Goal: Task Accomplishment & Management: Use online tool/utility

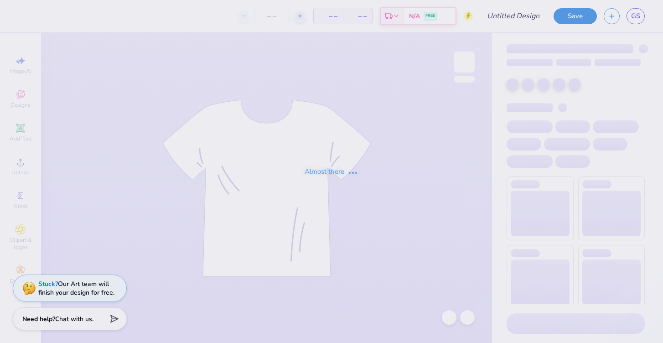
type input "Two Steppin 25"
type input "24"
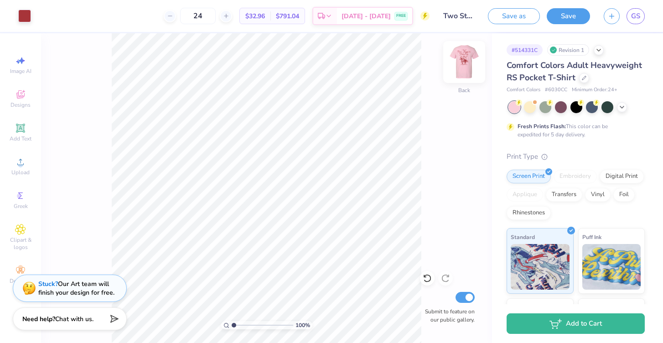
click at [460, 61] on img at bounding box center [464, 62] width 36 height 36
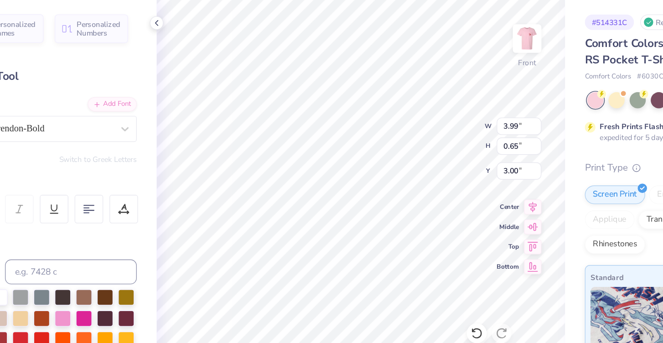
type input "3.28"
type input "0.54"
type input "3.00"
type input "3.07"
type input "0.50"
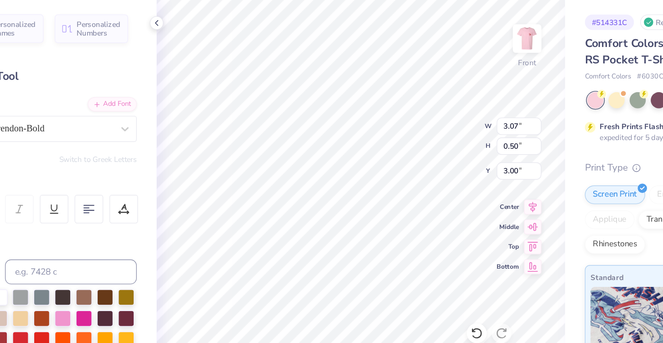
type input "17.29"
type textarea "l"
type textarea "K"
type textarea "Lubbock, TX"
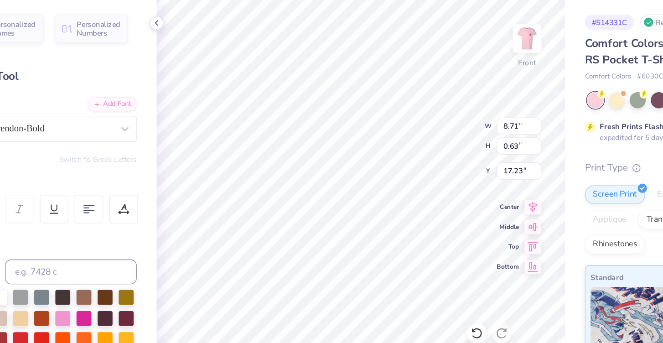
type input "7.20"
type input "0.52"
type input "17.29"
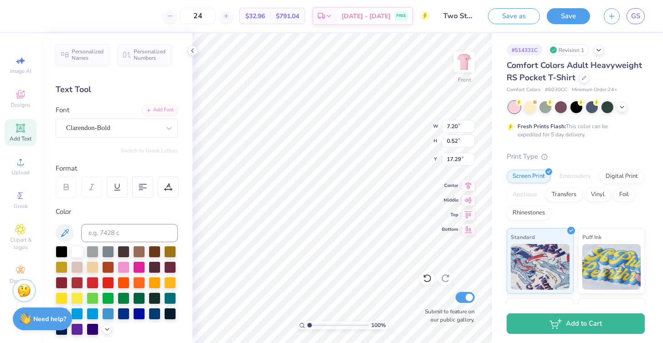
type input "6.63"
type input "0.48"
type input "17.31"
click at [568, 14] on button "Save" at bounding box center [568, 15] width 43 height 16
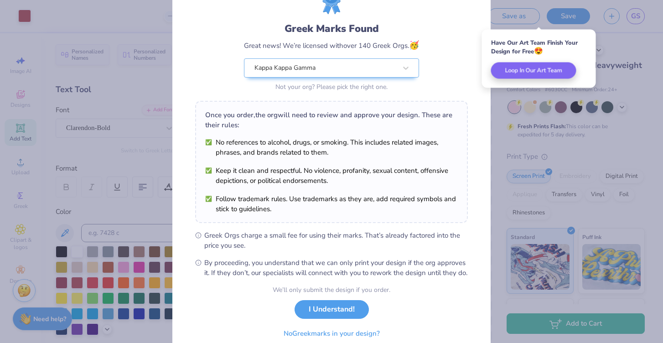
scroll to position [84, 0]
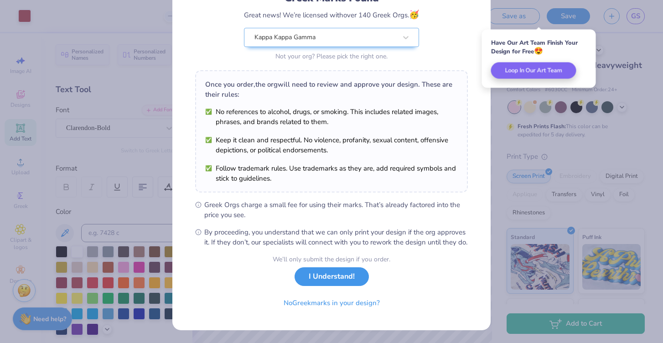
click at [338, 281] on button "I Understand!" at bounding box center [332, 276] width 74 height 19
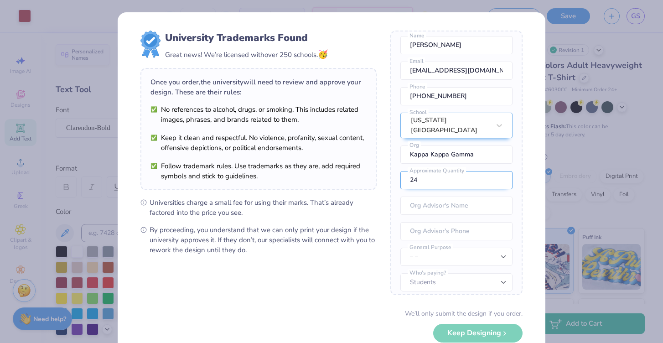
scroll to position [54, 0]
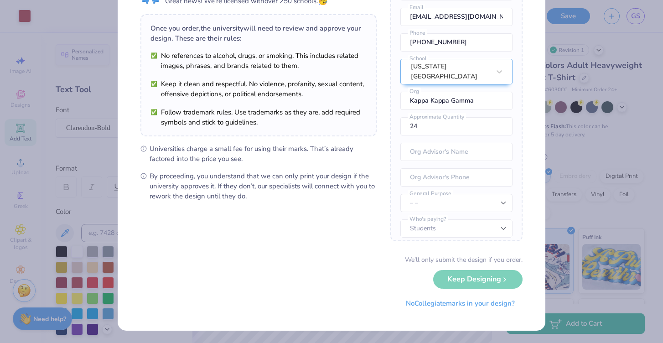
click at [585, 258] on div "University Trademarks Found Great news! We’re licensed with over 250 schools. 🥳…" at bounding box center [331, 171] width 663 height 343
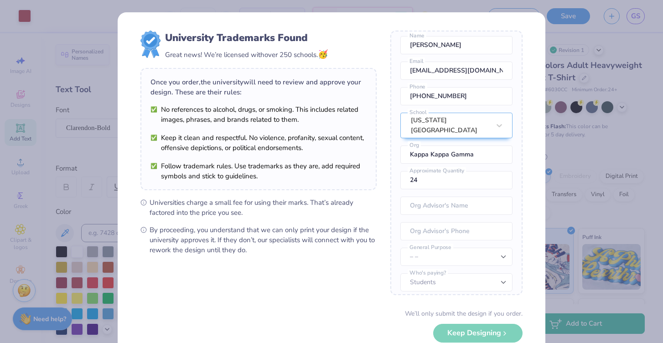
click at [103, 15] on div "University Trademarks Found Great news! We’re licensed with over 250 schools. 🥳…" at bounding box center [331, 171] width 663 height 343
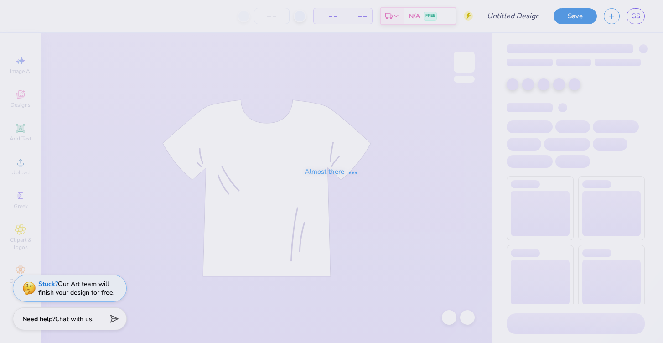
type input "Two Steppin 25"
type input "24"
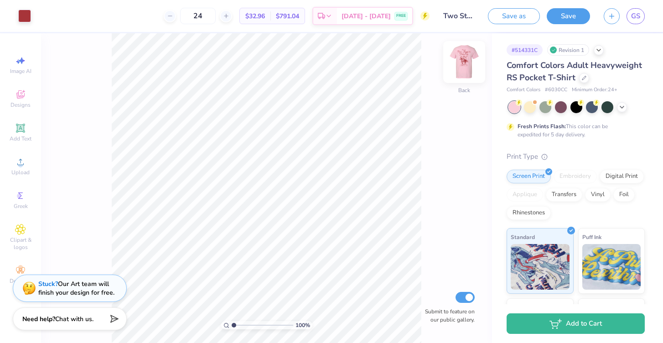
click at [466, 64] on img at bounding box center [464, 62] width 36 height 36
click at [466, 64] on img at bounding box center [464, 62] width 18 height 18
click at [624, 109] on icon at bounding box center [621, 106] width 7 height 7
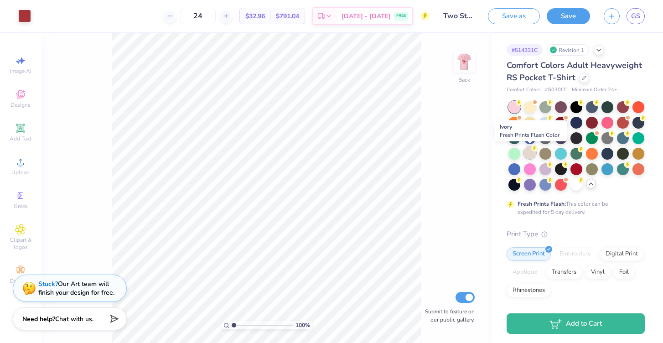
click at [532, 154] on div at bounding box center [530, 153] width 12 height 12
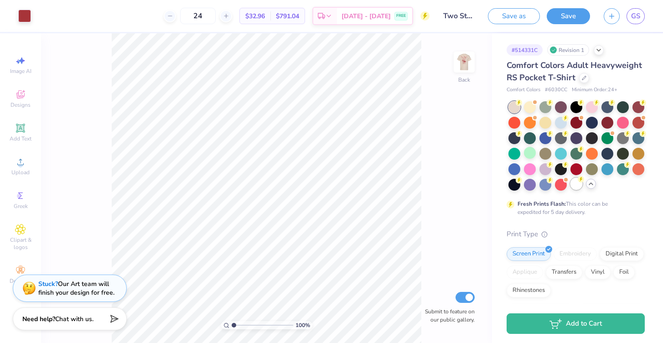
click at [574, 181] on div at bounding box center [576, 184] width 12 height 12
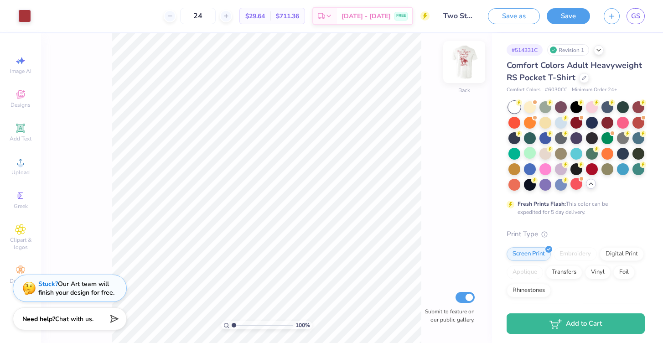
click at [455, 59] on img at bounding box center [464, 62] width 36 height 36
click at [593, 108] on div at bounding box center [592, 106] width 12 height 12
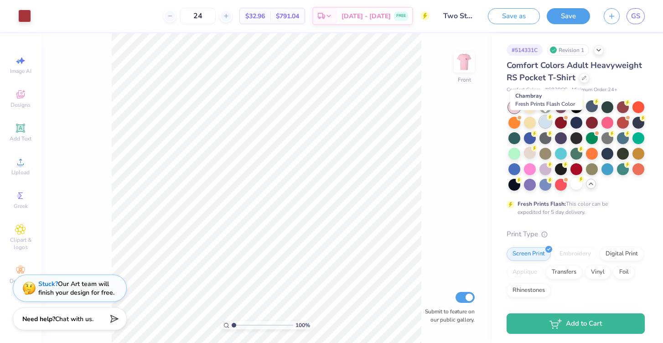
click at [543, 124] on div at bounding box center [545, 122] width 12 height 12
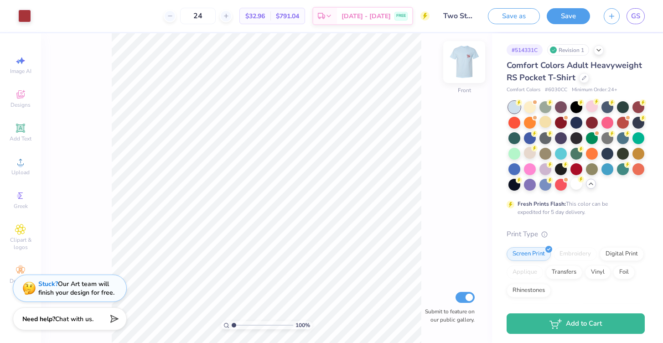
click at [462, 60] on img at bounding box center [464, 62] width 36 height 36
click at [589, 166] on div at bounding box center [592, 168] width 12 height 12
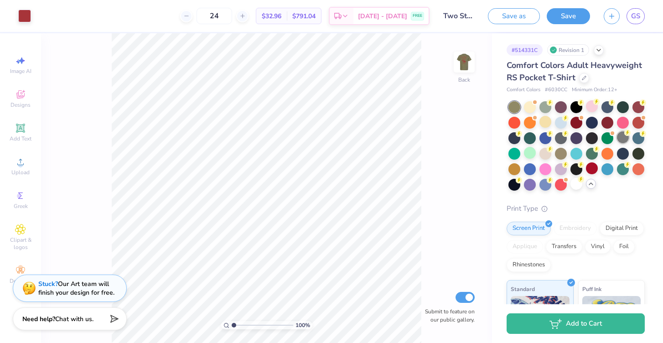
click at [624, 140] on div at bounding box center [623, 137] width 12 height 12
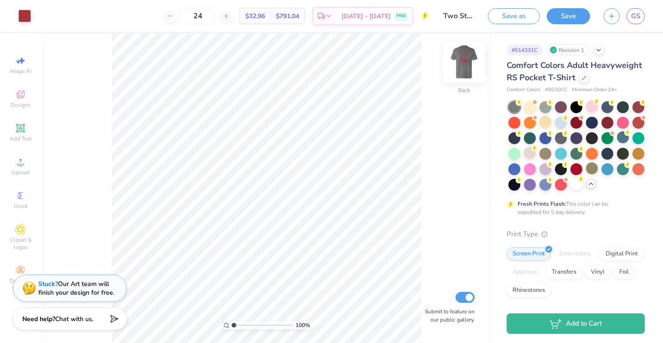
click at [467, 59] on img at bounding box center [464, 62] width 36 height 36
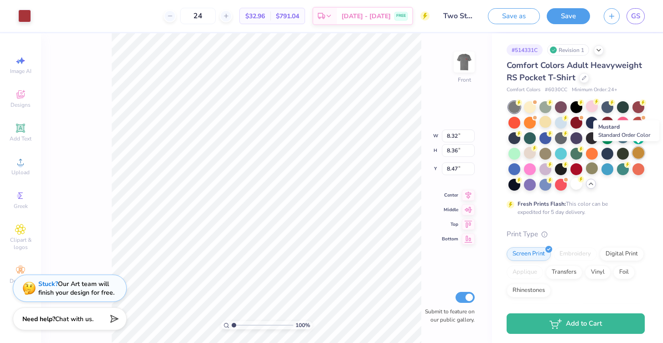
click at [641, 155] on div at bounding box center [638, 153] width 12 height 12
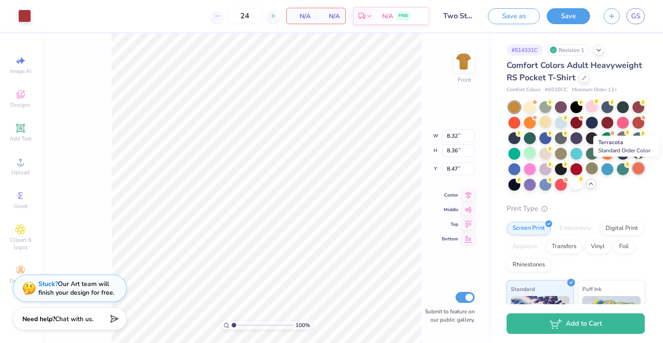
click at [635, 164] on div at bounding box center [638, 168] width 12 height 12
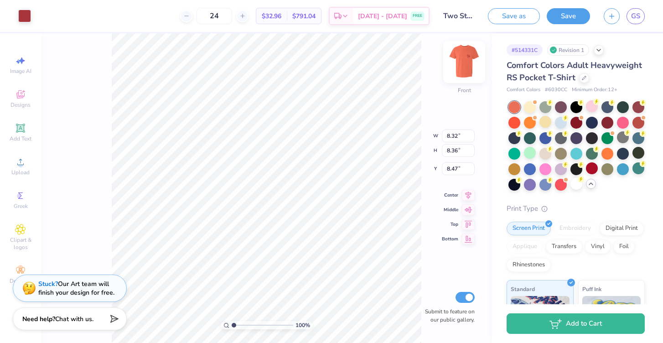
click at [463, 69] on img at bounding box center [464, 62] width 36 height 36
click at [592, 109] on div at bounding box center [592, 106] width 12 height 12
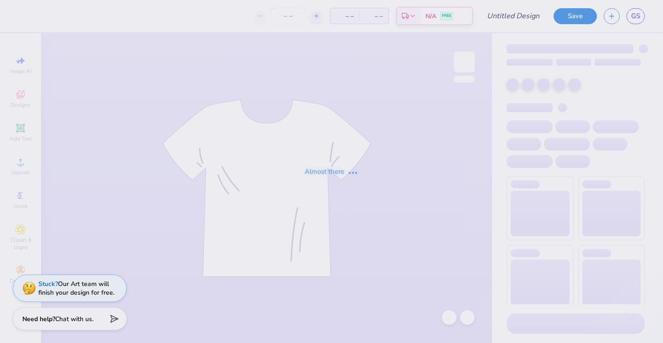
type input "TWO STEP MOCK #1"
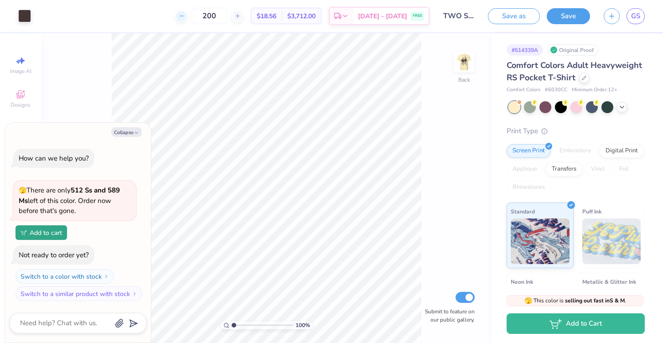
click at [187, 17] on div at bounding box center [181, 16] width 12 height 12
drag, startPoint x: 220, startPoint y: 18, endPoint x: 226, endPoint y: 17, distance: 6.4
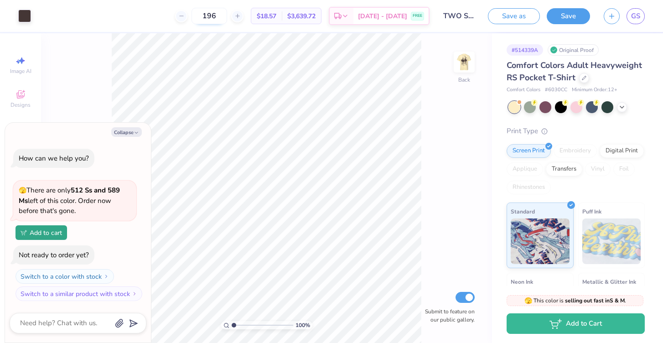
click at [226, 17] on input "196" at bounding box center [209, 16] width 36 height 16
type input "1"
type input "24"
click at [625, 109] on icon at bounding box center [621, 106] width 7 height 7
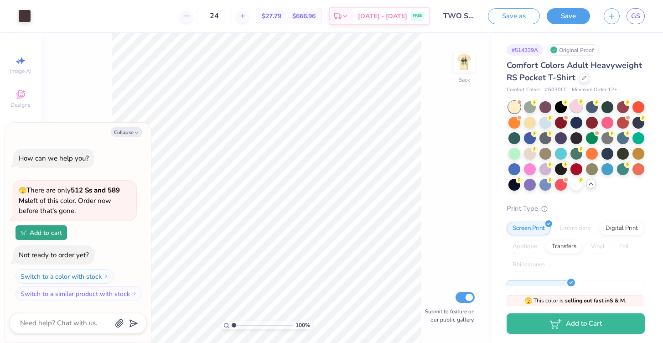
click at [579, 103] on circle at bounding box center [581, 101] width 6 height 6
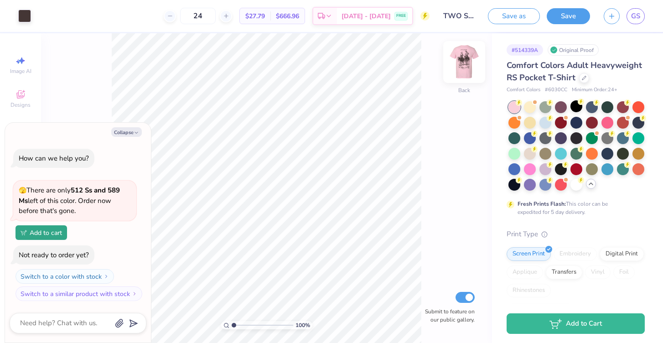
click at [458, 61] on img at bounding box center [464, 62] width 36 height 36
click at [117, 132] on button "Collapse" at bounding box center [126, 132] width 31 height 10
type textarea "x"
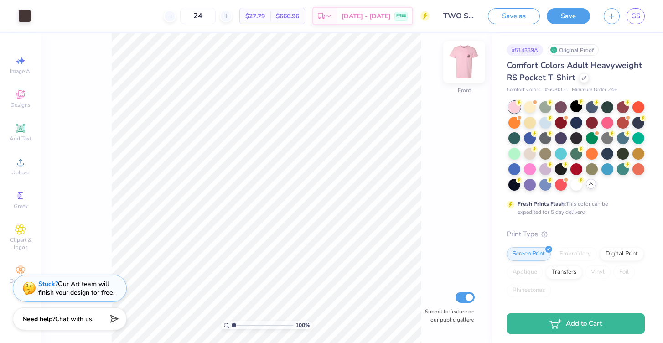
click at [459, 67] on img at bounding box center [464, 62] width 36 height 36
click at [459, 67] on img at bounding box center [464, 62] width 18 height 18
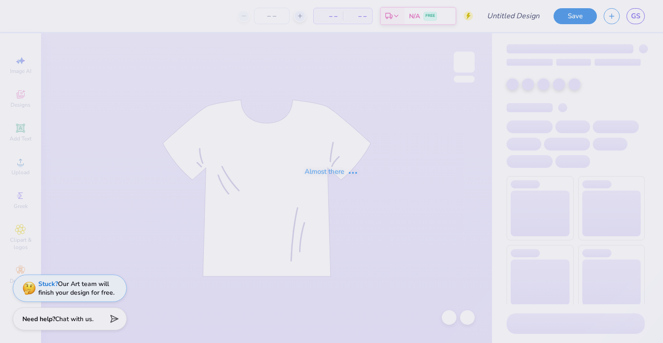
type input "Two Steppin 25"
type input "24"
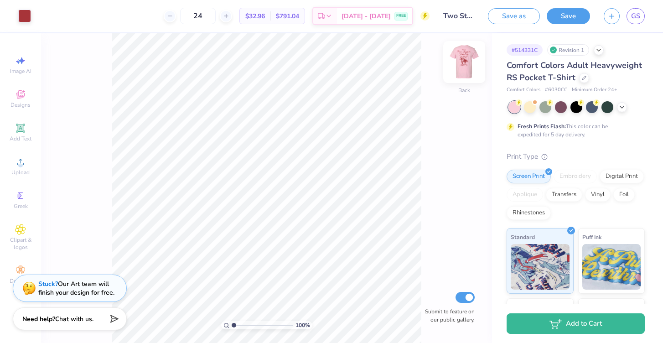
click at [469, 60] on img at bounding box center [464, 62] width 36 height 36
click at [20, 12] on div at bounding box center [24, 15] width 13 height 13
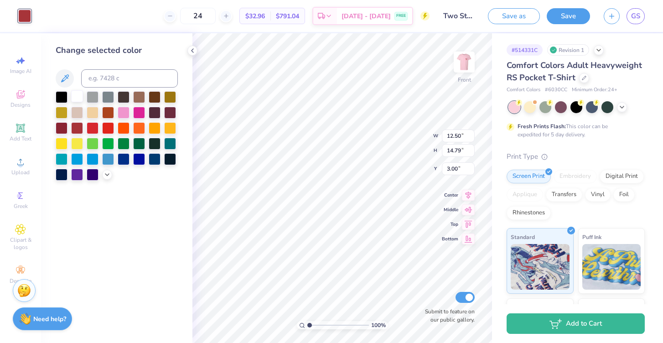
click at [78, 96] on div at bounding box center [77, 96] width 12 height 12
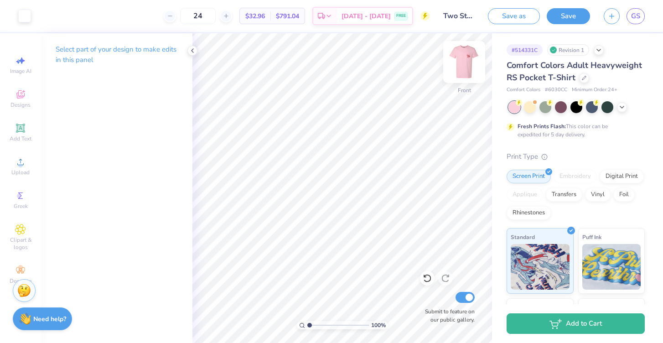
click at [468, 68] on img at bounding box center [464, 62] width 36 height 36
click at [21, 15] on div at bounding box center [24, 15] width 13 height 13
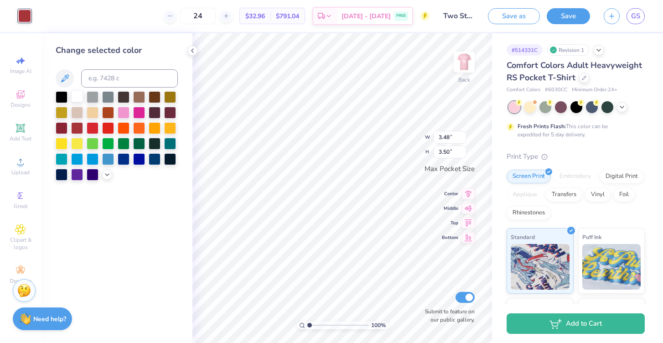
click at [74, 94] on div at bounding box center [77, 96] width 12 height 12
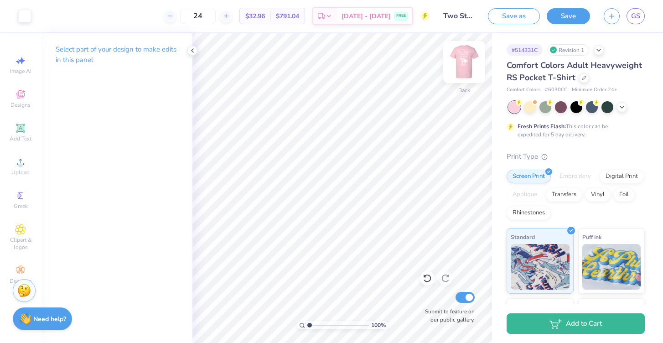
click at [455, 64] on img at bounding box center [464, 62] width 36 height 36
click at [544, 109] on div at bounding box center [545, 106] width 12 height 12
click at [461, 64] on img at bounding box center [464, 62] width 36 height 36
click at [623, 105] on polyline at bounding box center [622, 106] width 4 height 2
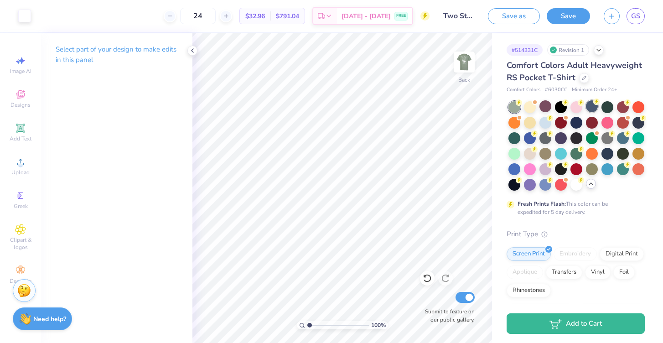
click at [590, 105] on div at bounding box center [592, 106] width 12 height 12
click at [459, 64] on img at bounding box center [464, 62] width 36 height 36
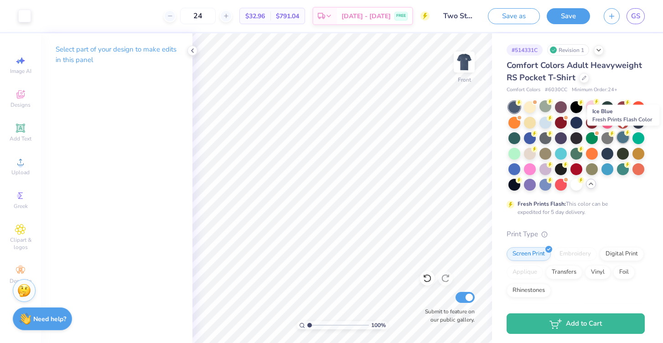
click at [620, 138] on div at bounding box center [623, 137] width 12 height 12
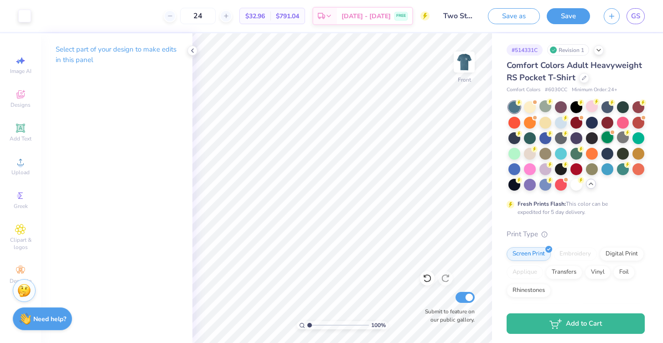
click at [604, 137] on div at bounding box center [607, 137] width 12 height 12
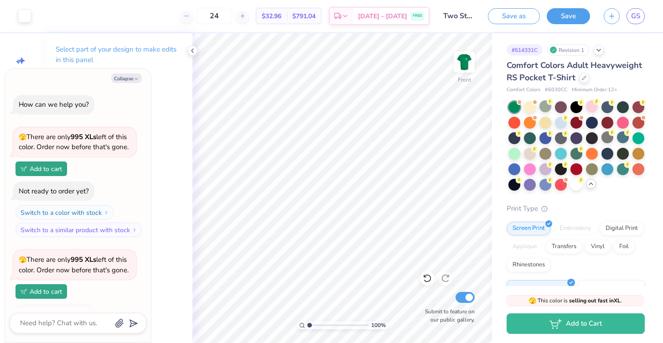
scroll to position [59, 0]
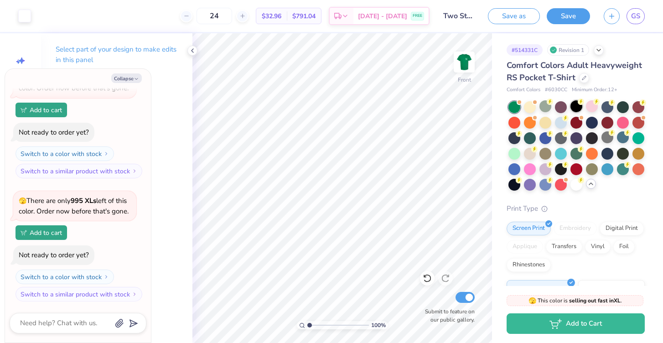
click at [574, 108] on div at bounding box center [576, 106] width 12 height 12
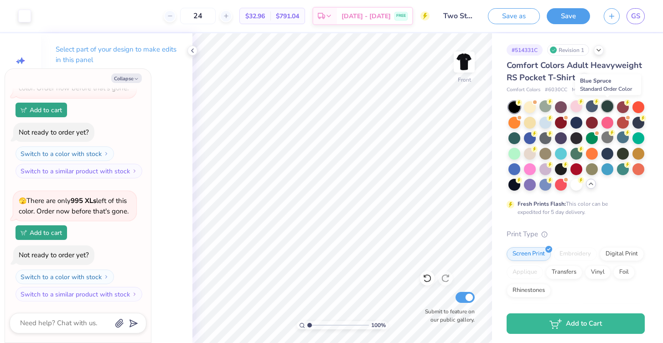
click at [605, 104] on div at bounding box center [607, 106] width 12 height 12
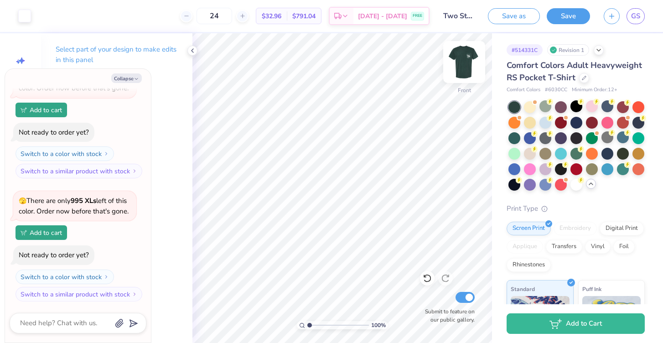
click at [463, 61] on img at bounding box center [464, 62] width 36 height 36
click at [627, 133] on icon at bounding box center [627, 132] width 3 height 5
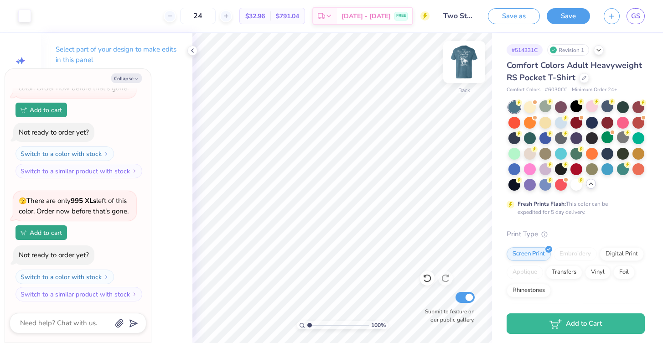
click at [462, 60] on img at bounding box center [464, 62] width 36 height 36
click at [424, 276] on icon at bounding box center [425, 276] width 2 height 2
click at [466, 64] on img at bounding box center [464, 62] width 36 height 36
click at [424, 274] on icon at bounding box center [427, 278] width 9 height 9
click at [467, 52] on img at bounding box center [464, 62] width 36 height 36
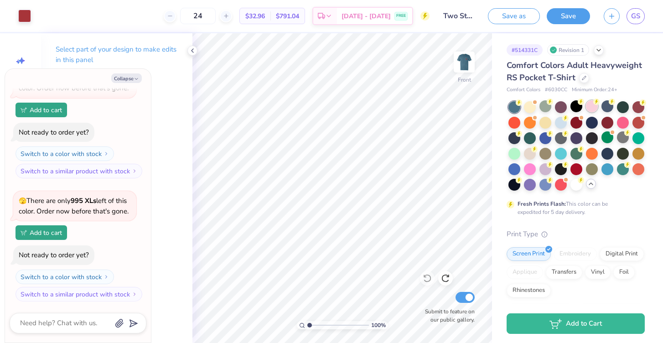
click at [591, 106] on div at bounding box center [592, 106] width 12 height 12
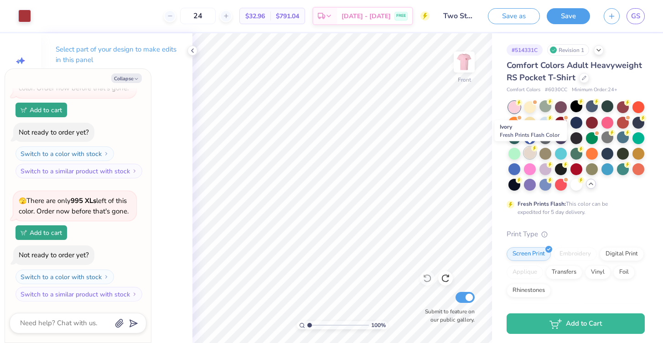
click at [532, 150] on icon at bounding box center [534, 148] width 6 height 6
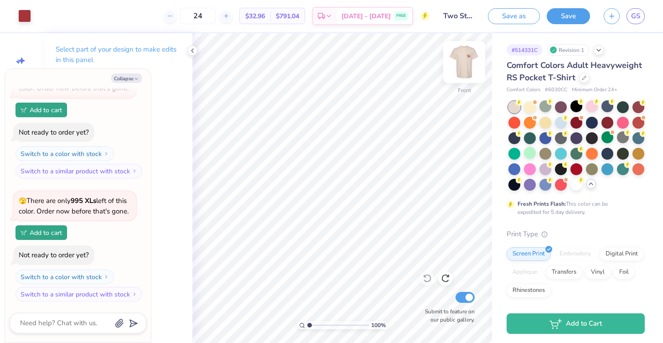
click at [464, 69] on img at bounding box center [464, 62] width 36 height 36
click at [464, 69] on img at bounding box center [464, 62] width 18 height 18
click at [638, 134] on div at bounding box center [638, 137] width 12 height 12
click at [457, 65] on img at bounding box center [464, 62] width 36 height 36
type textarea "x"
